Goal: Task Accomplishment & Management: Manage account settings

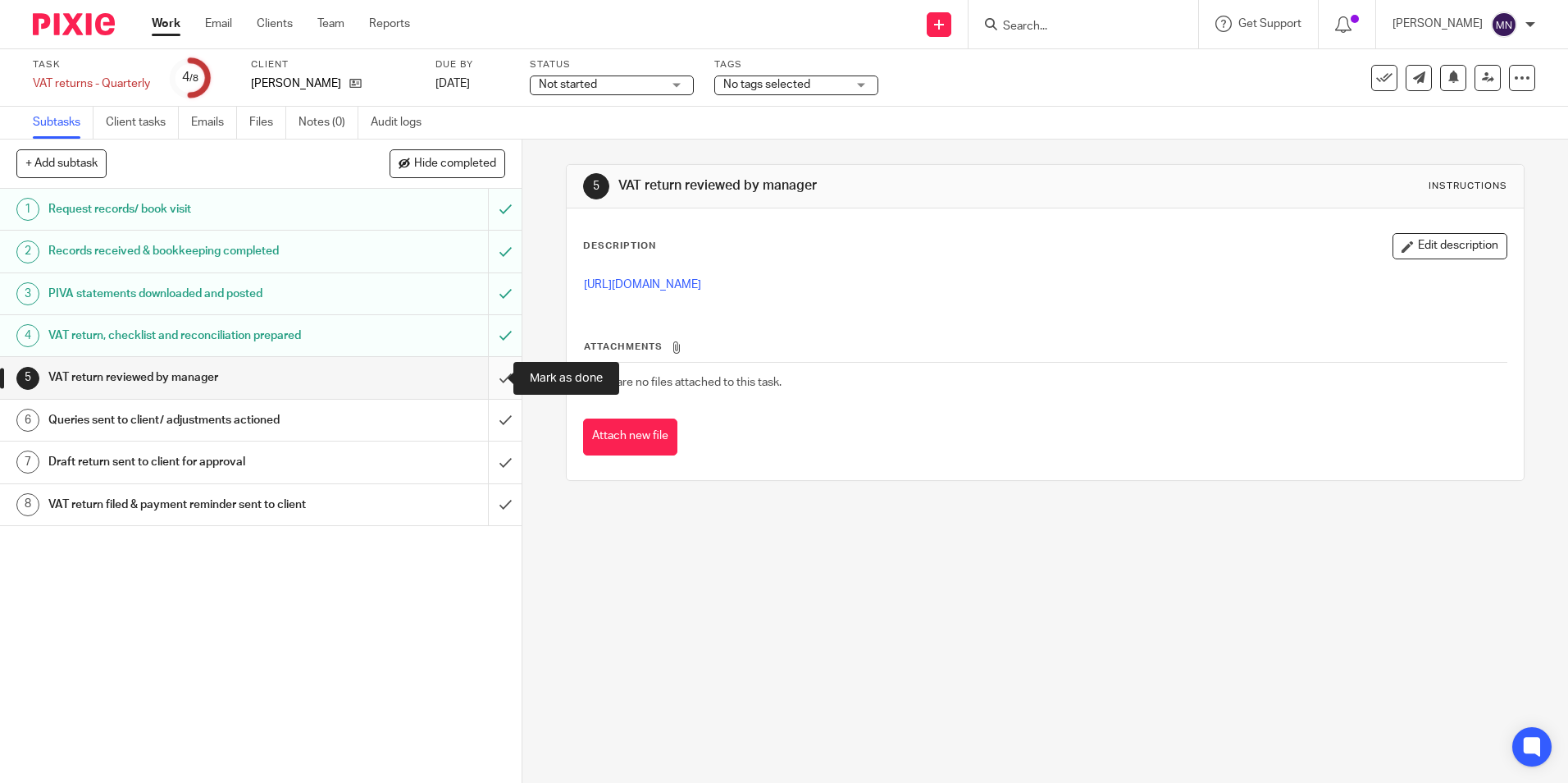
click at [492, 377] on input "submit" at bounding box center [261, 377] width 522 height 41
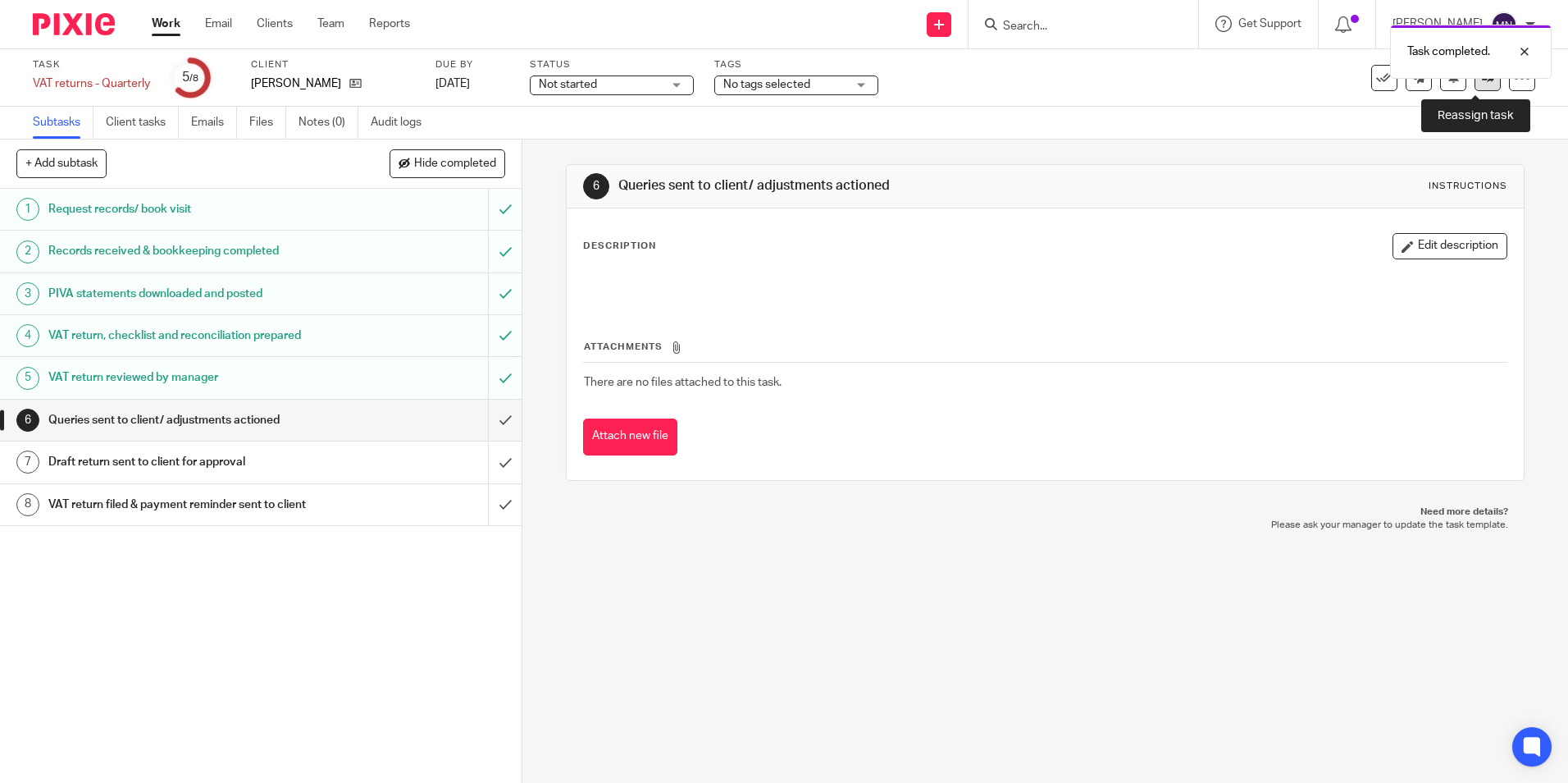
click at [1475, 86] on link at bounding box center [1488, 78] width 26 height 26
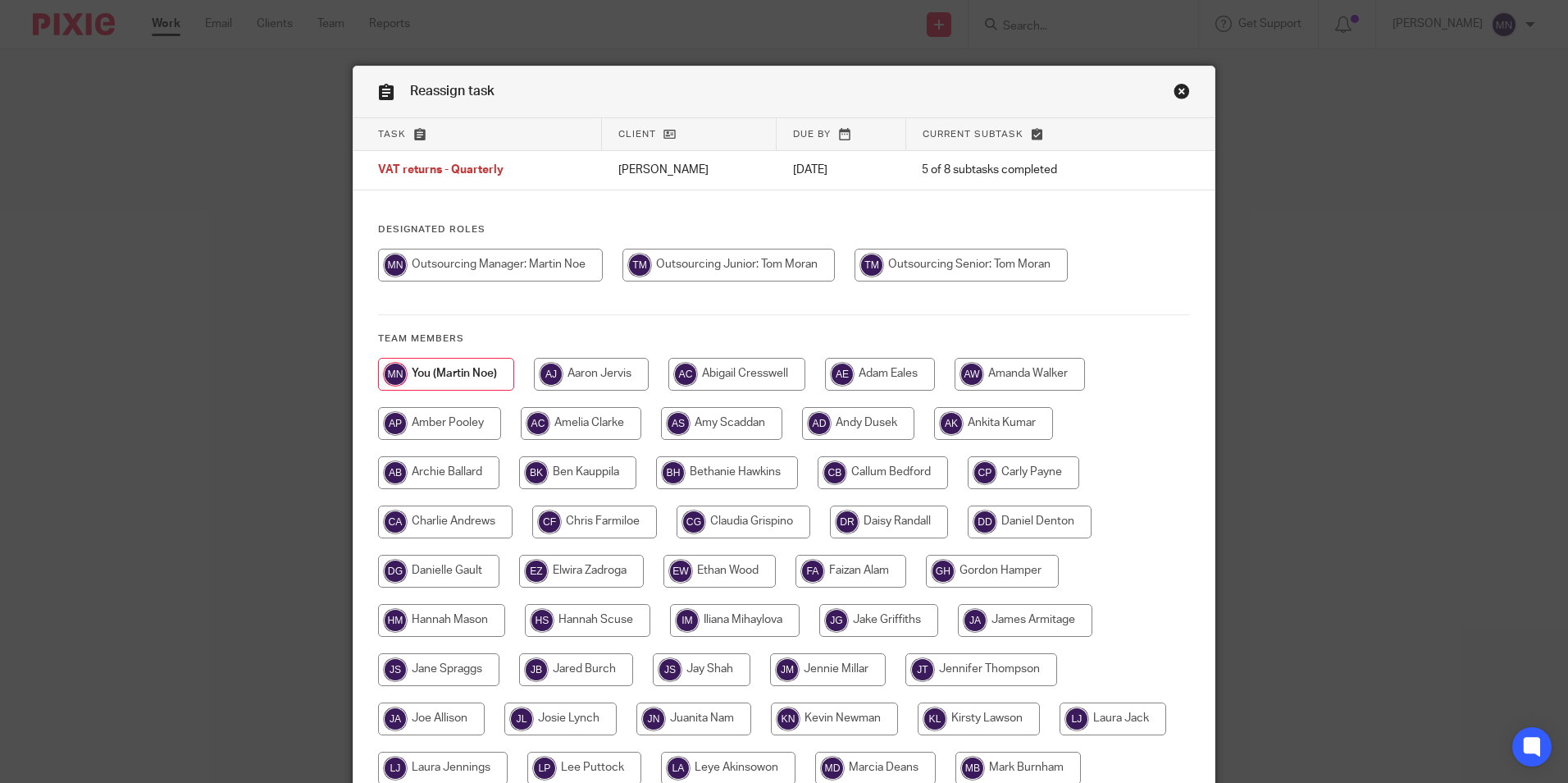
click at [746, 264] on input "radio" at bounding box center [728, 265] width 212 height 33
radio input "true"
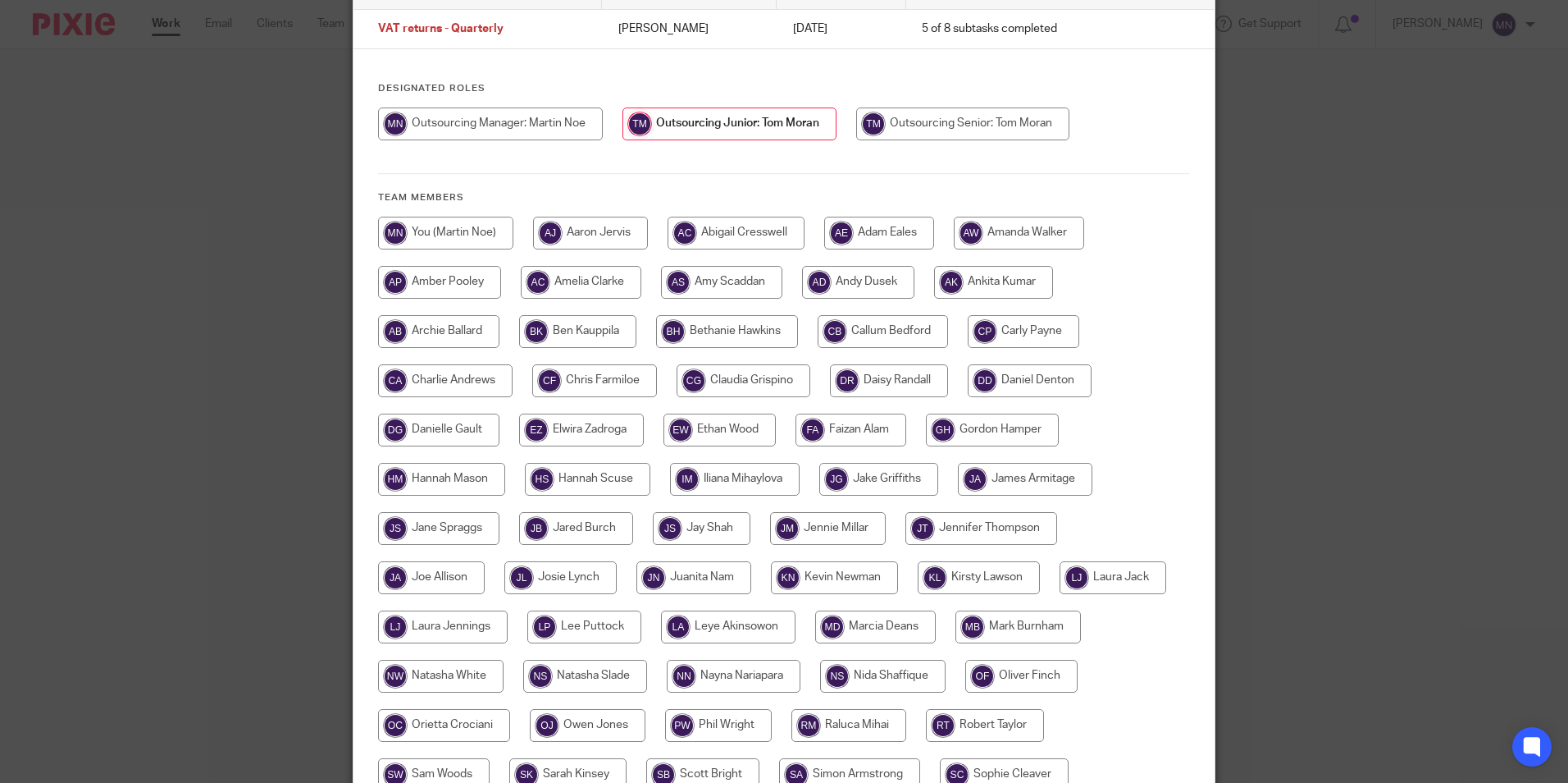
scroll to position [350, 0]
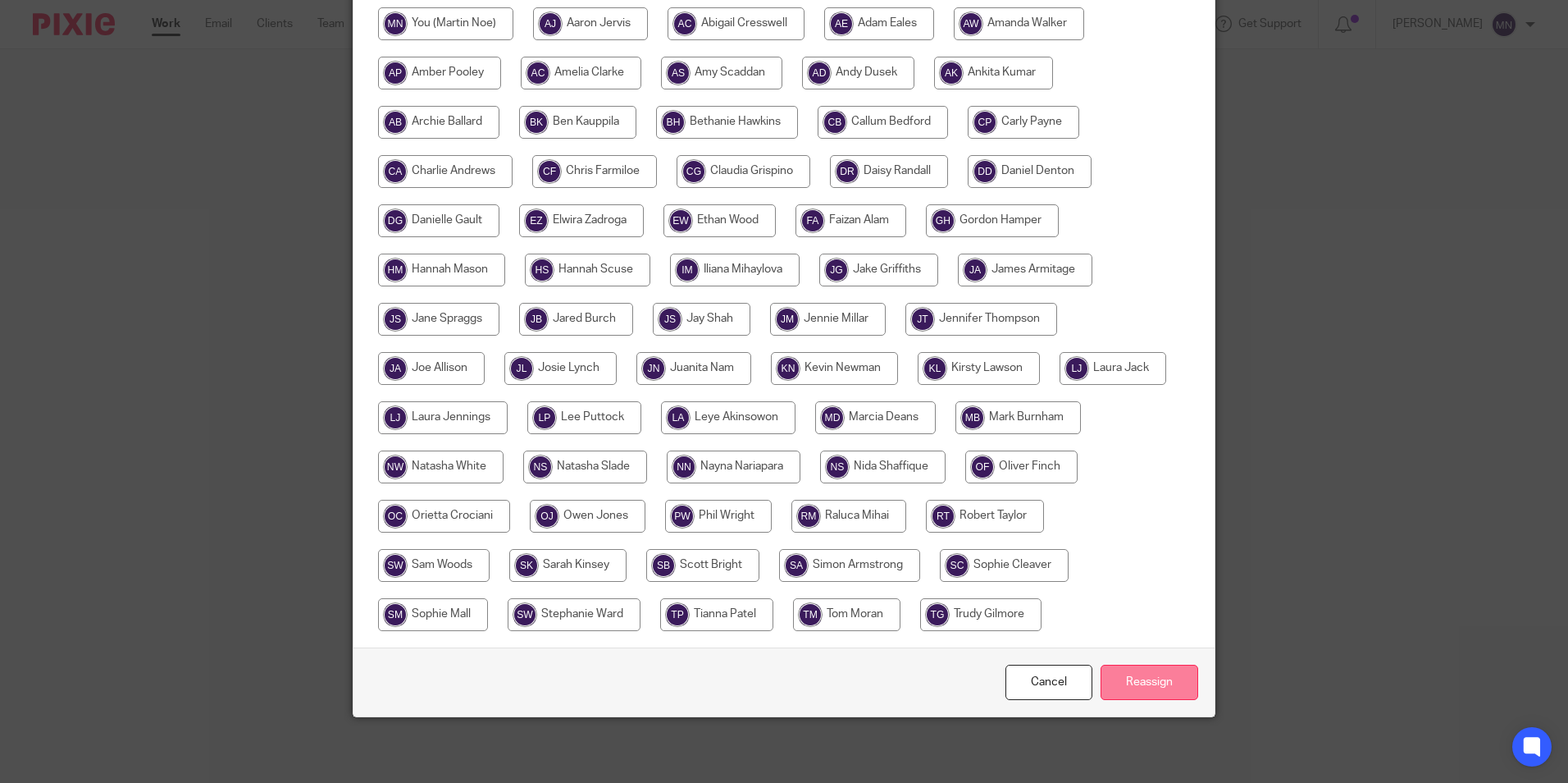
click at [1129, 684] on input "Reassign" at bounding box center [1149, 682] width 98 height 35
